Goal: Find specific page/section: Find specific page/section

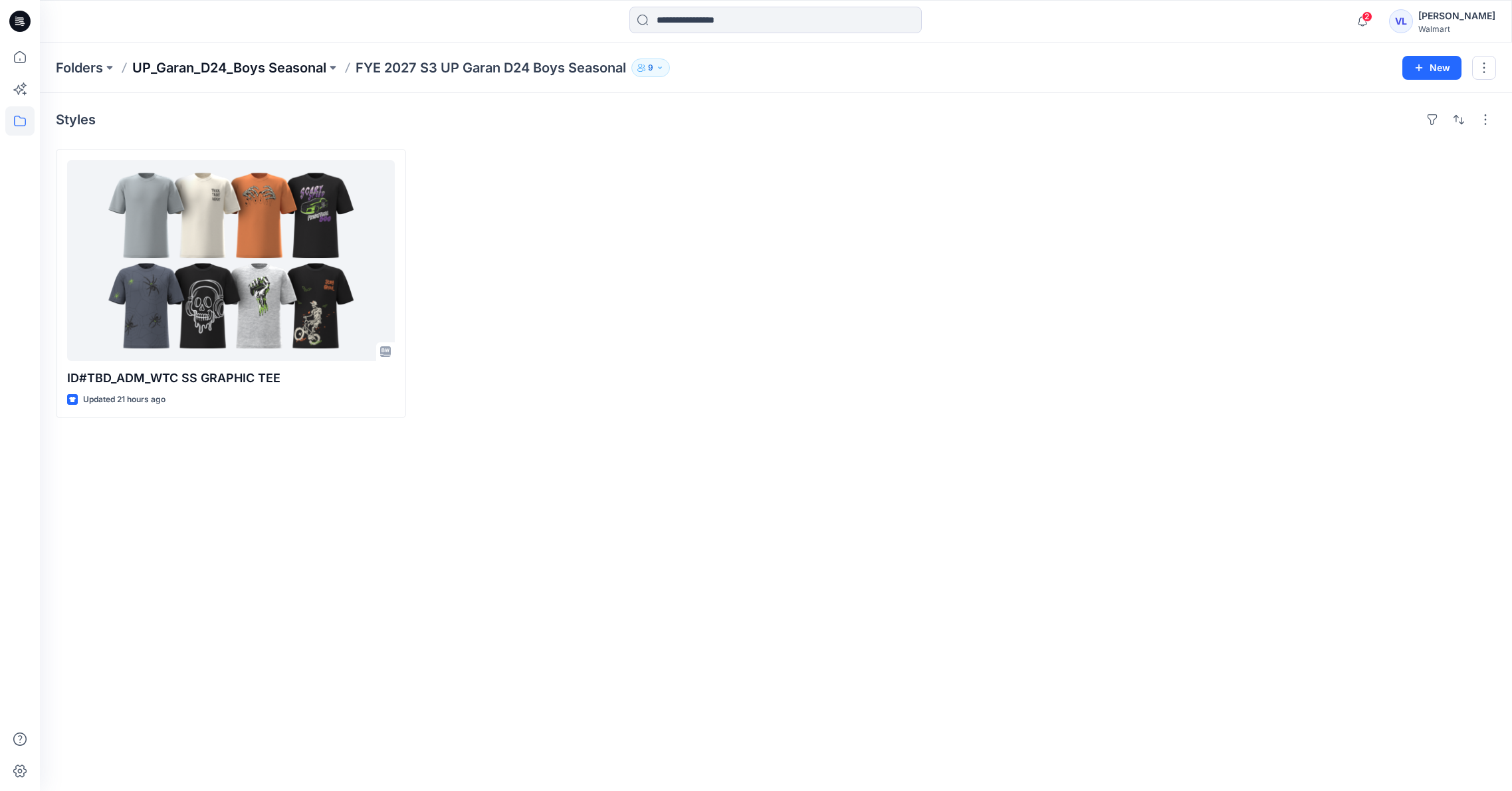
click at [280, 65] on p "UP_Garan_D24_Boys Seasonal" at bounding box center [229, 68] width 194 height 19
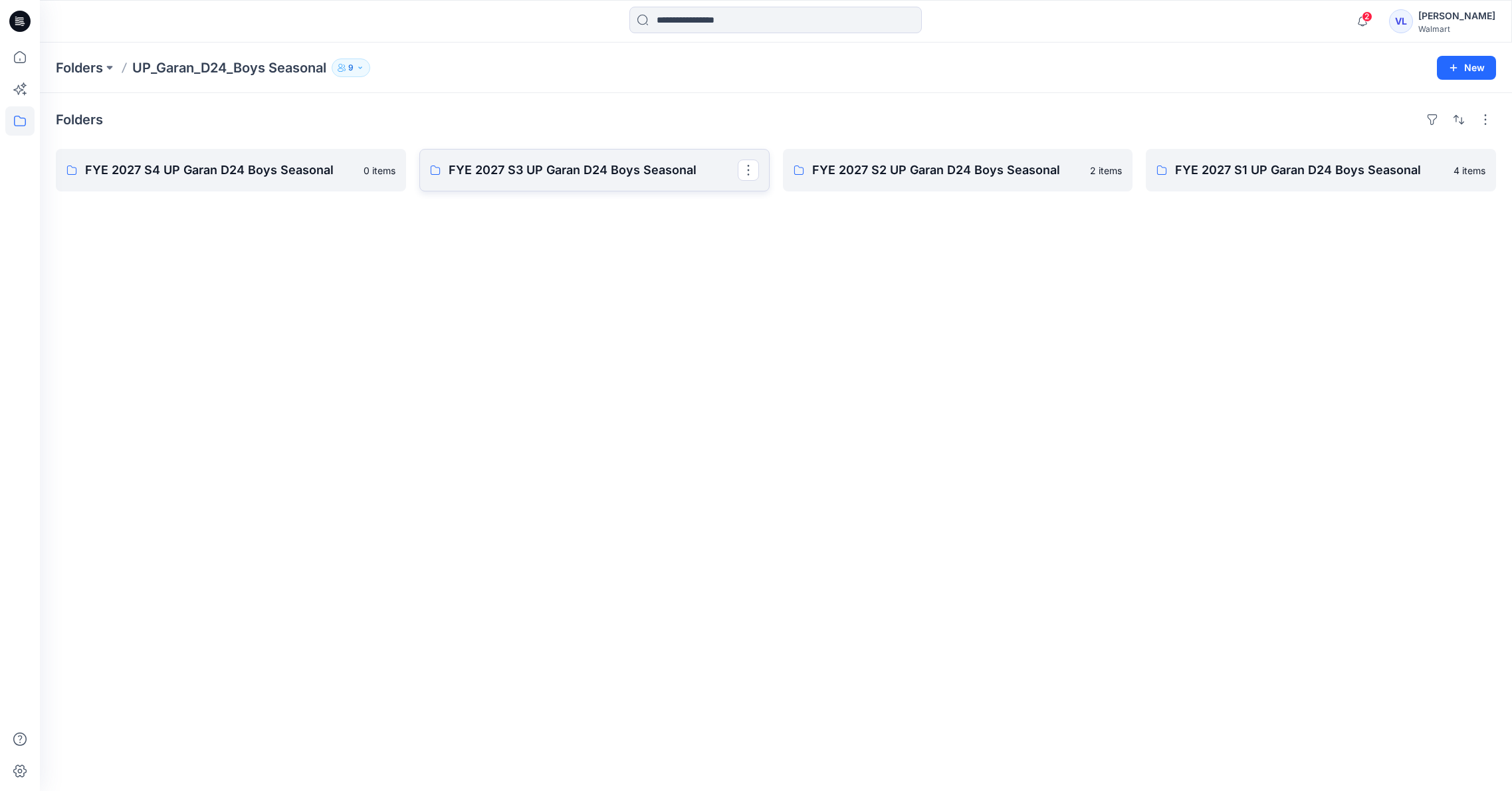
click at [566, 165] on p "FYE 2027 S3 UP Garan D24 Boys Seasonal" at bounding box center [594, 170] width 289 height 19
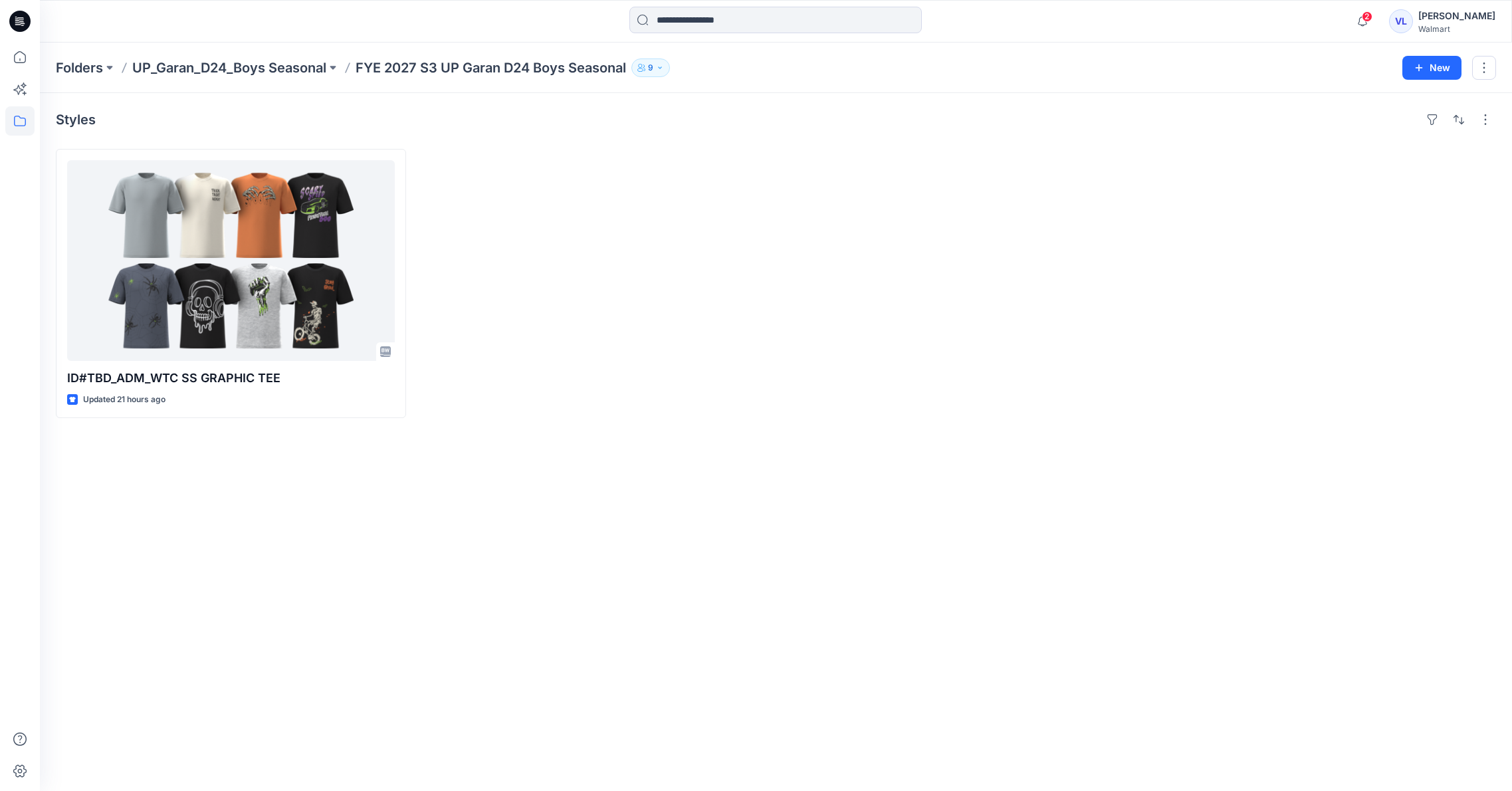
click at [19, 20] on icon at bounding box center [19, 20] width 21 height 21
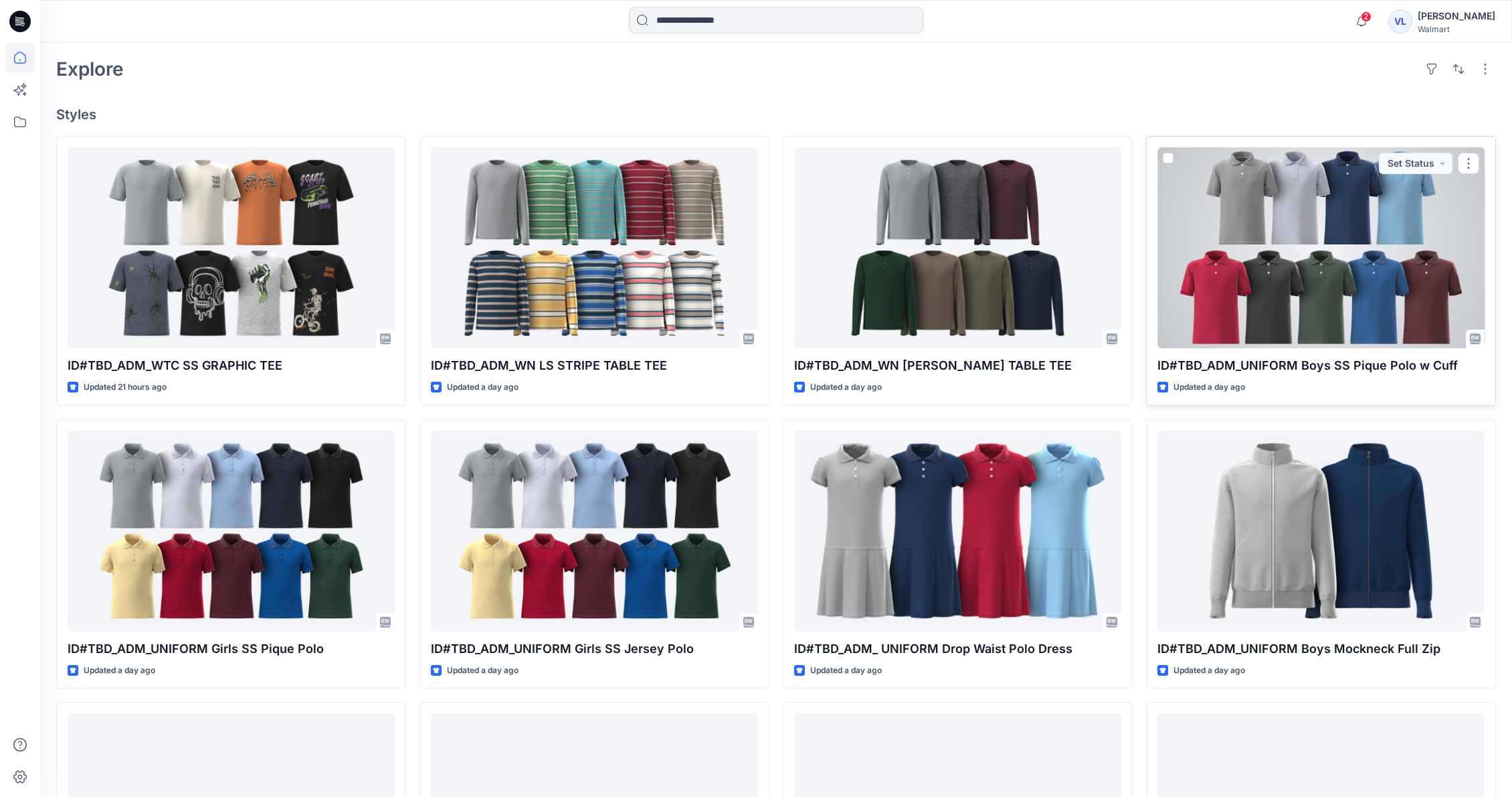
scroll to position [307, 0]
